Goal: Check status: Check status

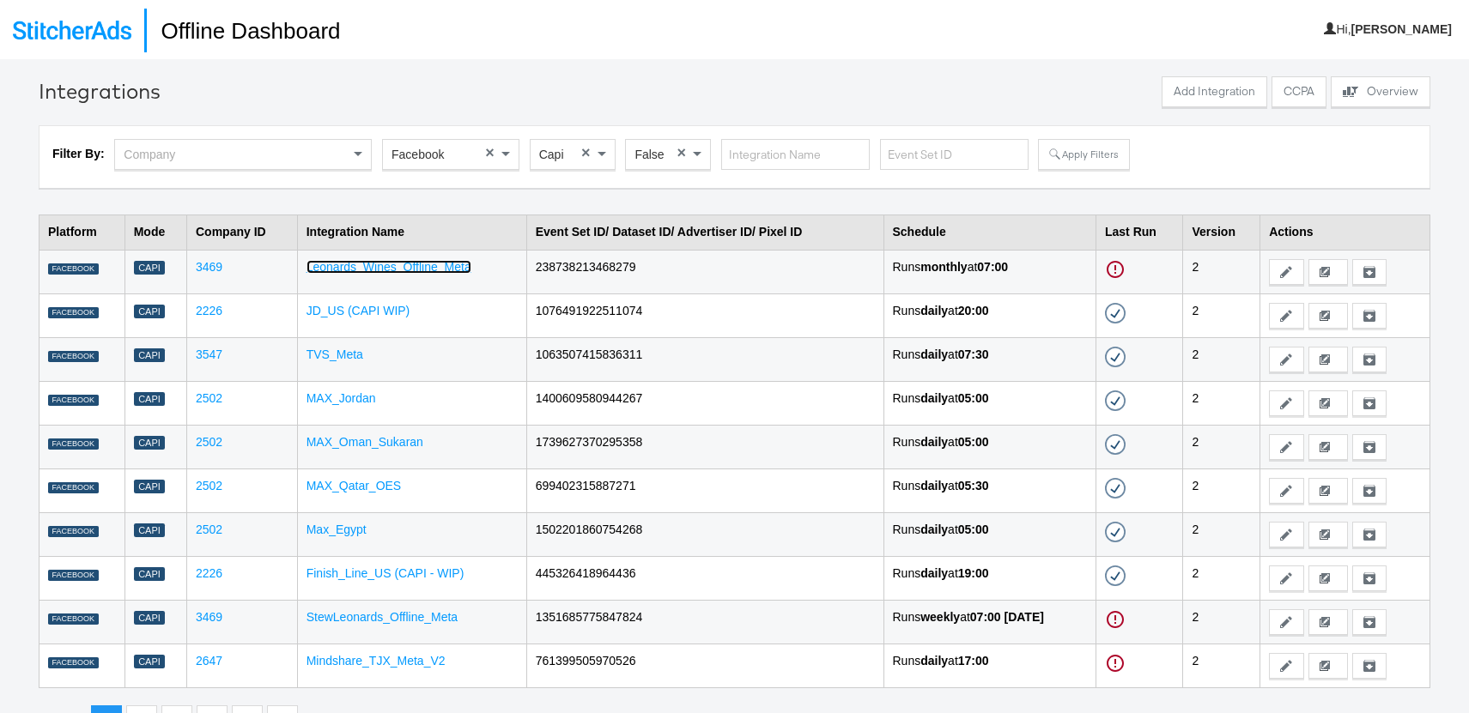
click at [368, 270] on link "Leonards_Wines_Offline_Meta" at bounding box center [388, 267] width 165 height 14
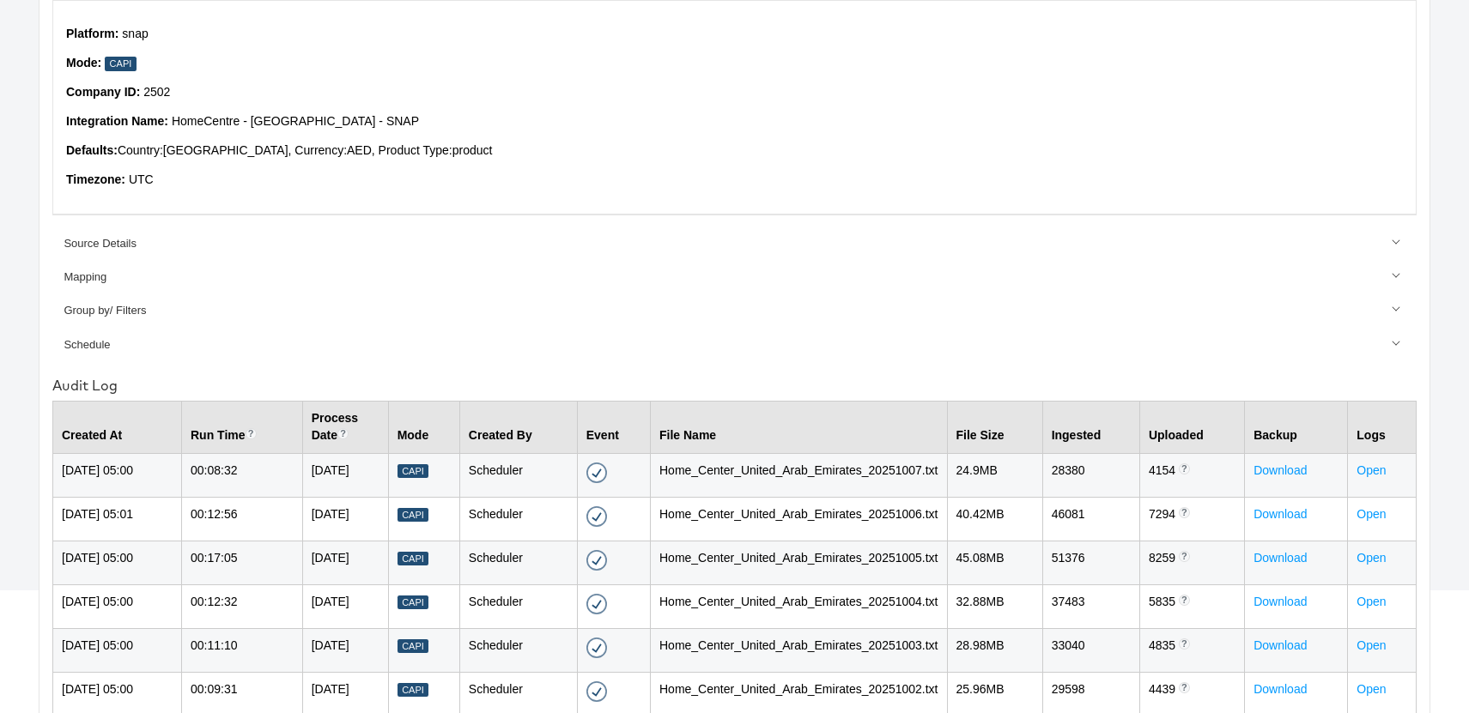
scroll to position [191, 0]
